Goal: Task Accomplishment & Management: Manage account settings

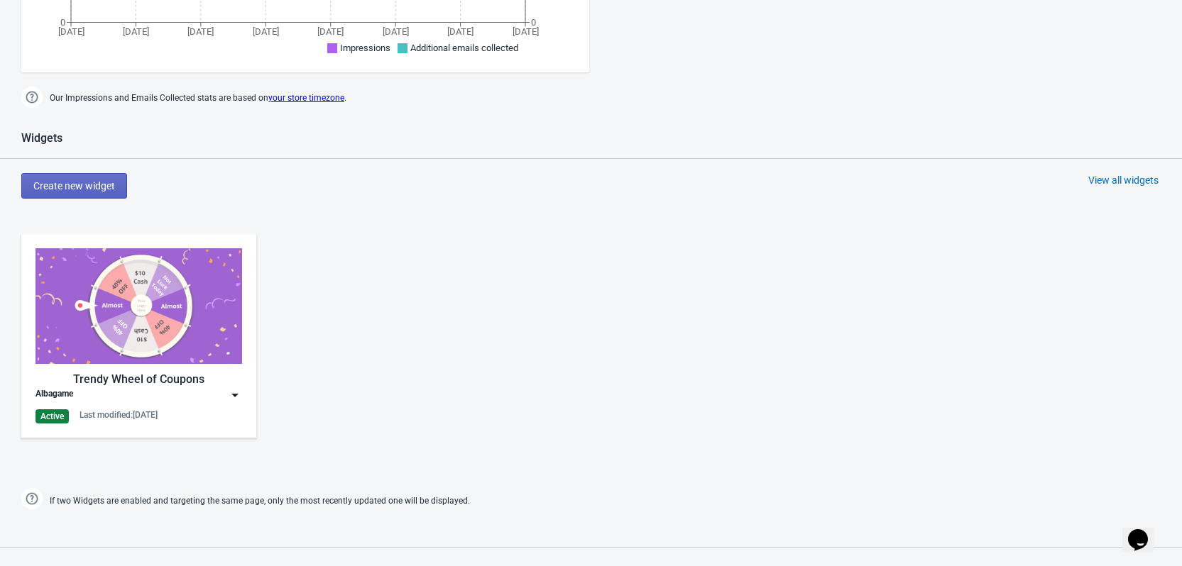
scroll to position [568, 0]
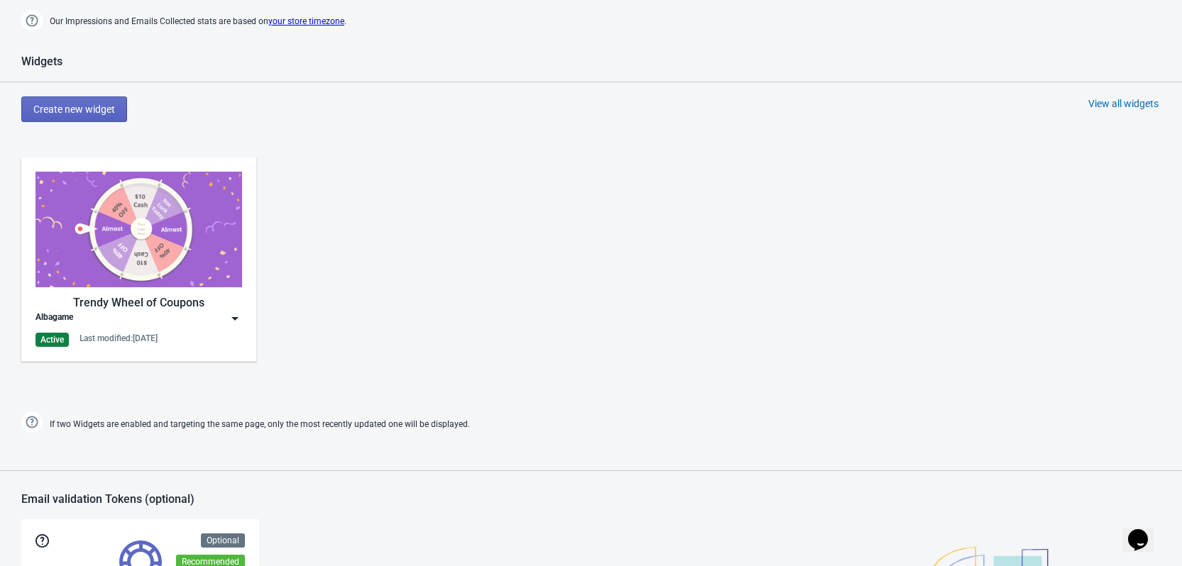
click at [233, 320] on img at bounding box center [235, 319] width 14 height 14
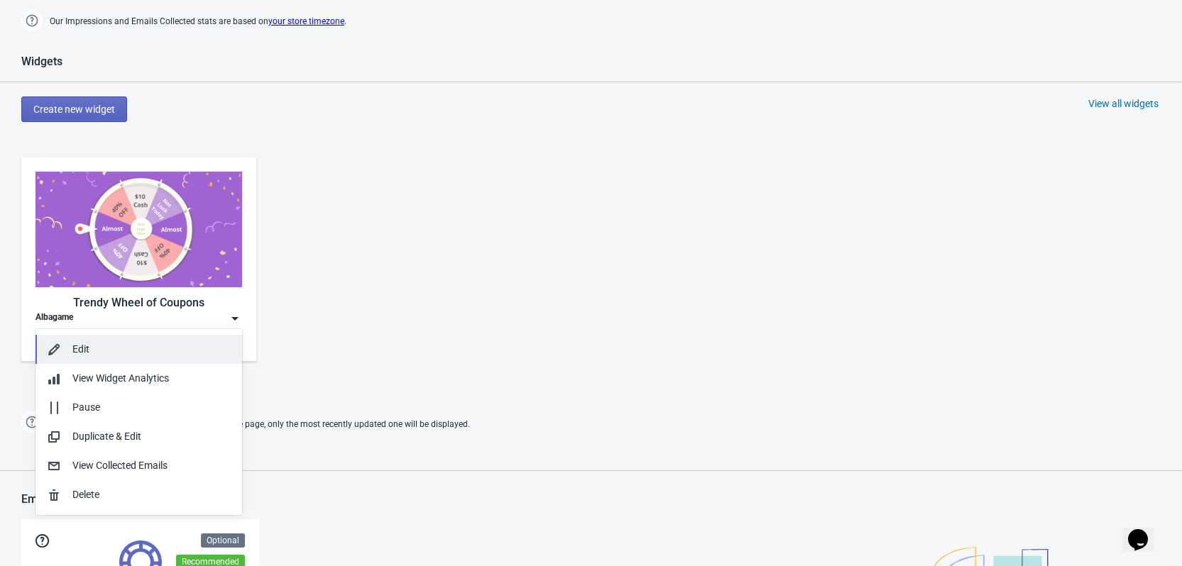
click at [131, 353] on div "Edit" at bounding box center [151, 349] width 158 height 15
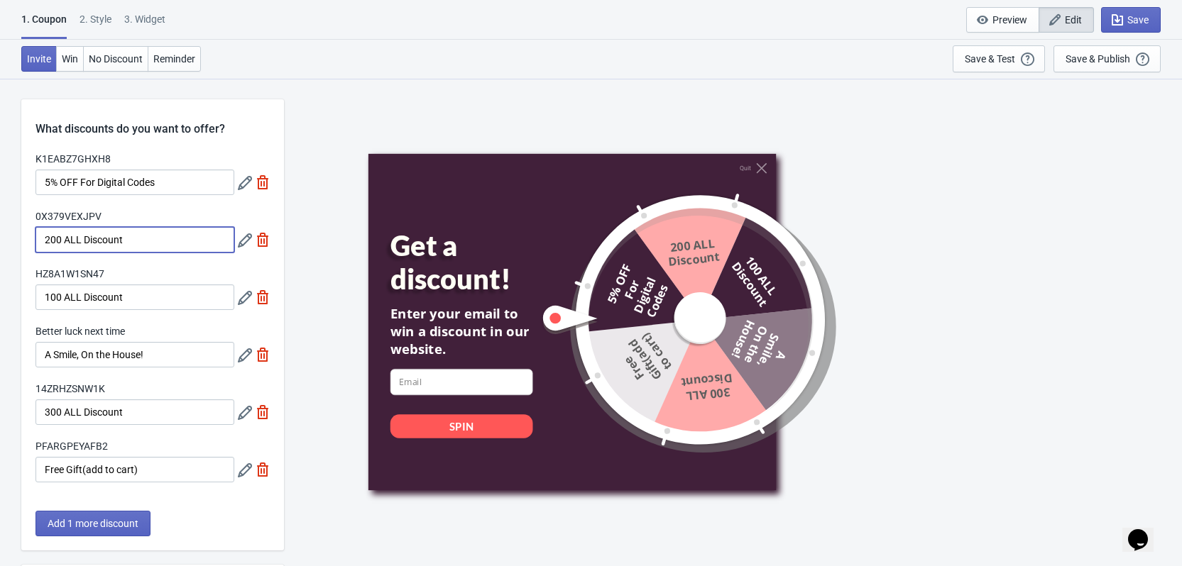
click at [133, 235] on input "200 ALL Discount" at bounding box center [134, 240] width 199 height 26
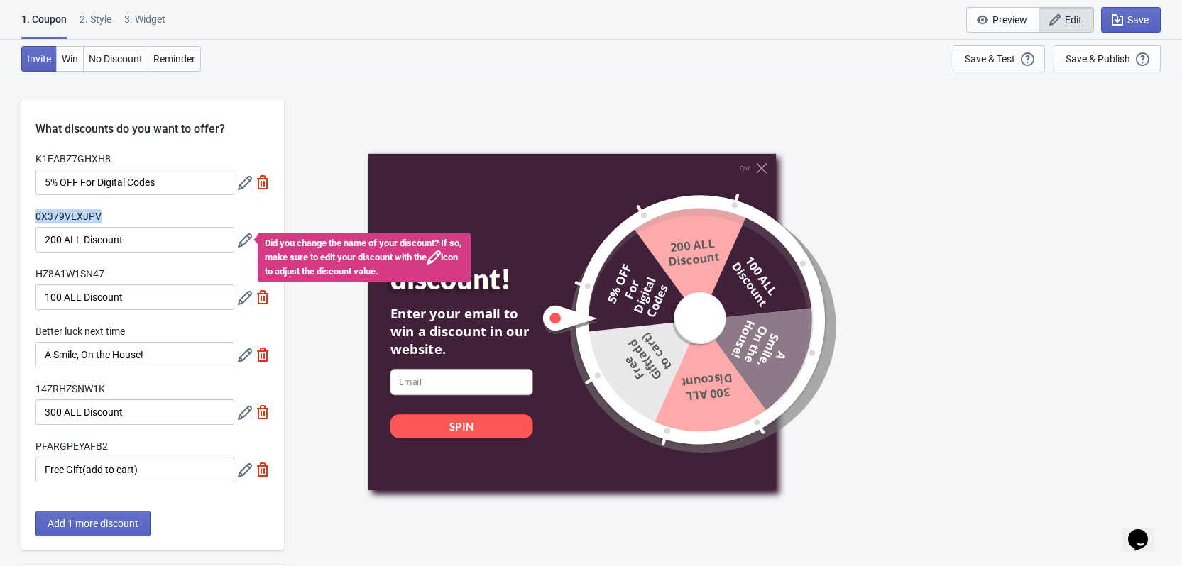
drag, startPoint x: 102, startPoint y: 212, endPoint x: 33, endPoint y: 216, distance: 69.7
click at [33, 216] on div "K1EABZ7GHXH8 5% OFF For Digital Codes 0X379VEXJPV 200 ALL Discount Did you chan…" at bounding box center [152, 324] width 263 height 345
copy label "0X379VEXJPV"
drag, startPoint x: 107, startPoint y: 273, endPoint x: 82, endPoint y: 278, distance: 26.0
click at [33, 270] on div "K1EABZ7GHXH8 5% OFF For Digital Codes 0X379VEXJPV 200 ALL Discount Did you chan…" at bounding box center [152, 324] width 263 height 345
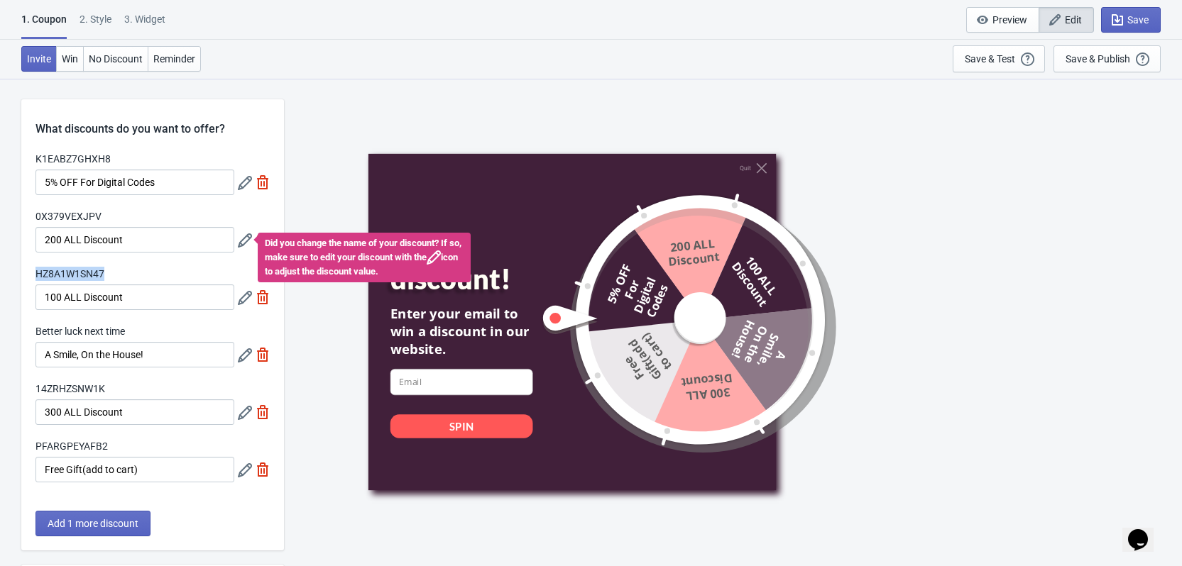
copy label "HZ8A1W1SN47"
drag, startPoint x: 110, startPoint y: 390, endPoint x: 33, endPoint y: 387, distance: 77.4
click at [33, 387] on div "K1EABZ7GHXH8 5% OFF For Digital Codes 0X379VEXJPV 200 ALL Discount Did you chan…" at bounding box center [152, 324] width 263 height 345
copy label "14ZRHZSNW1K"
